Goal: Use online tool/utility: Utilize a website feature to perform a specific function

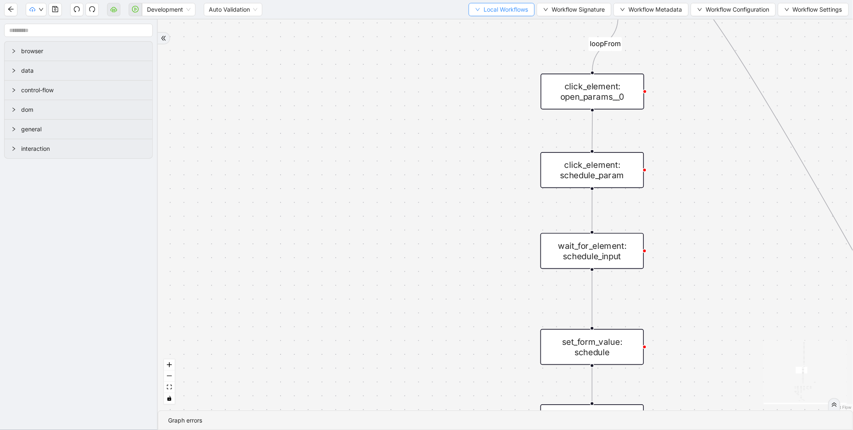
click at [518, 7] on span "Local Workflows" at bounding box center [506, 9] width 44 height 9
click at [503, 22] on span "Select" at bounding box center [498, 25] width 54 height 9
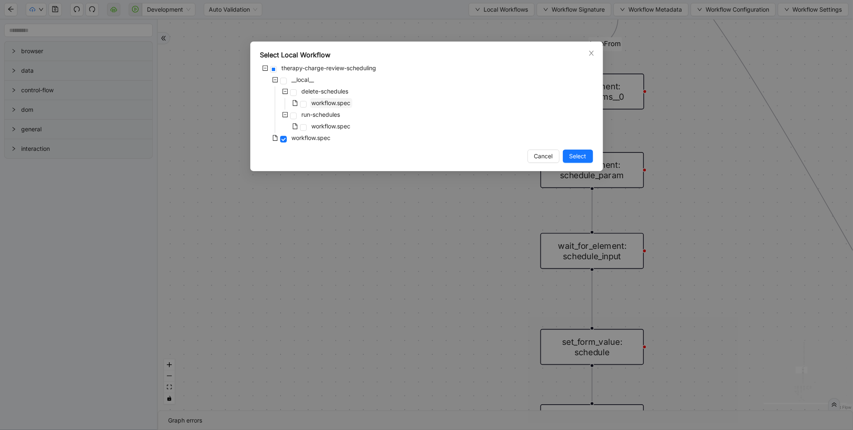
click at [339, 103] on span "workflow.spec" at bounding box center [331, 102] width 39 height 7
click at [585, 157] on span "Select" at bounding box center [578, 156] width 17 height 9
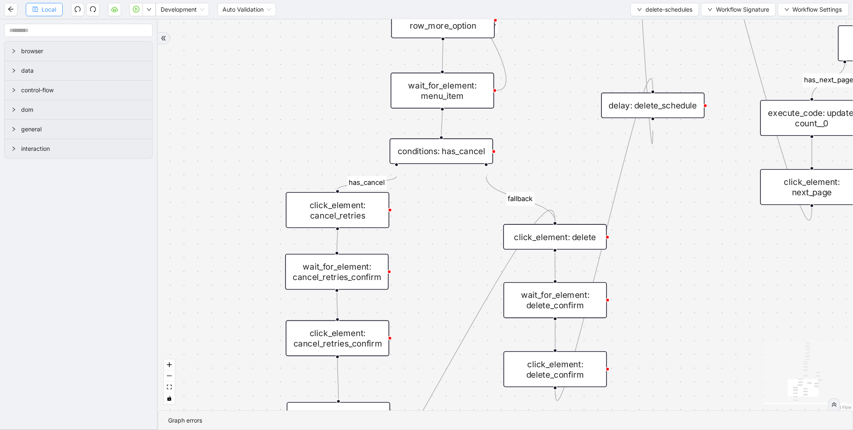
click at [53, 15] on button "Local" at bounding box center [44, 9] width 37 height 13
click at [142, 27] on span "Run local workflow" at bounding box center [122, 25] width 51 height 9
click at [684, 12] on span "delete-schedules" at bounding box center [669, 9] width 47 height 9
click at [658, 27] on span "Select" at bounding box center [663, 25] width 56 height 9
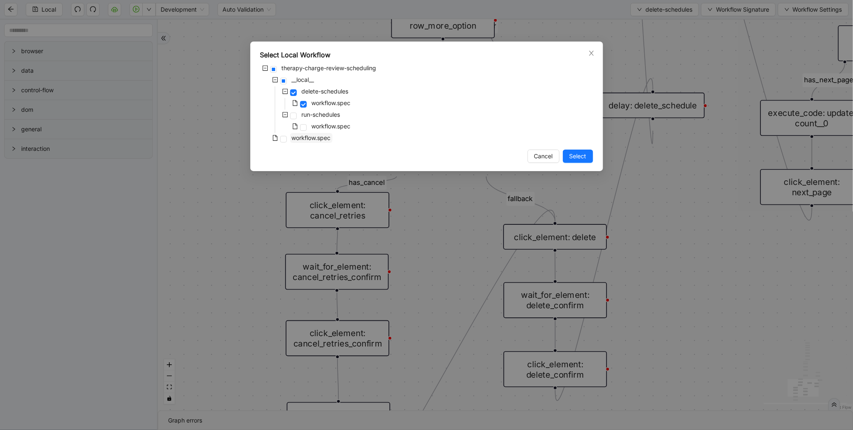
click at [304, 138] on span "workflow.spec" at bounding box center [311, 137] width 39 height 7
click at [572, 155] on span "Select" at bounding box center [578, 156] width 17 height 9
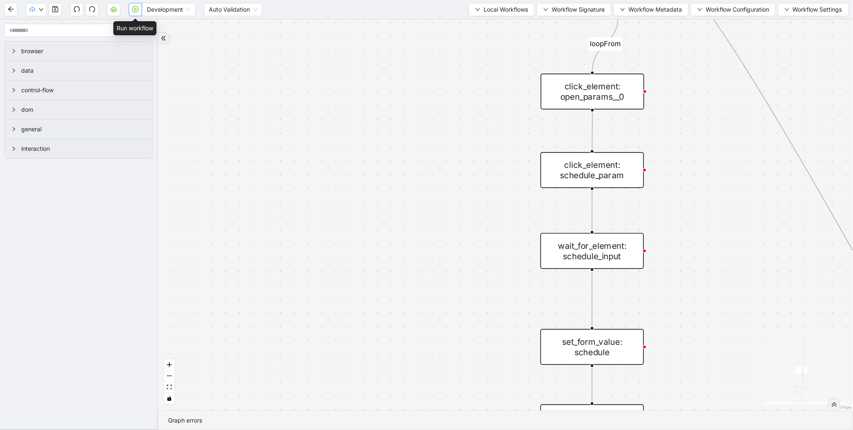
click at [135, 11] on icon "play-circle" at bounding box center [135, 9] width 7 height 7
